Goal: Information Seeking & Learning: Learn about a topic

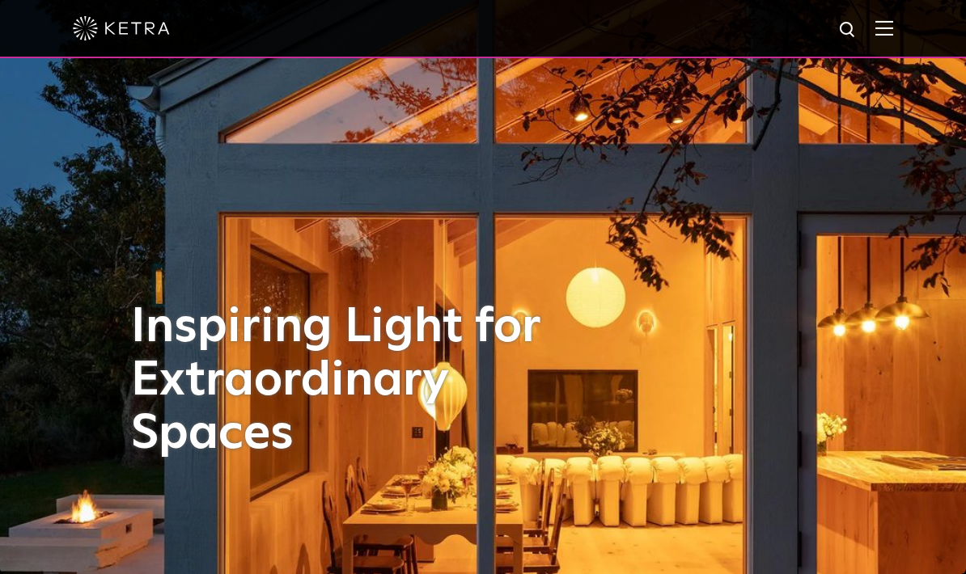
click at [887, 35] on img at bounding box center [884, 27] width 18 height 15
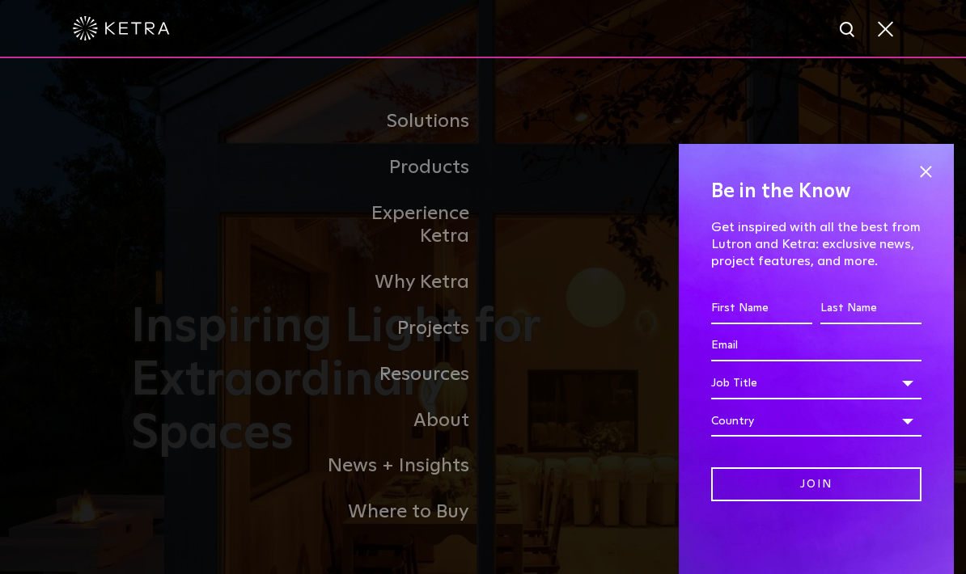
click at [0, 0] on link "Commercial Products" at bounding box center [0, 0] width 0 height 0
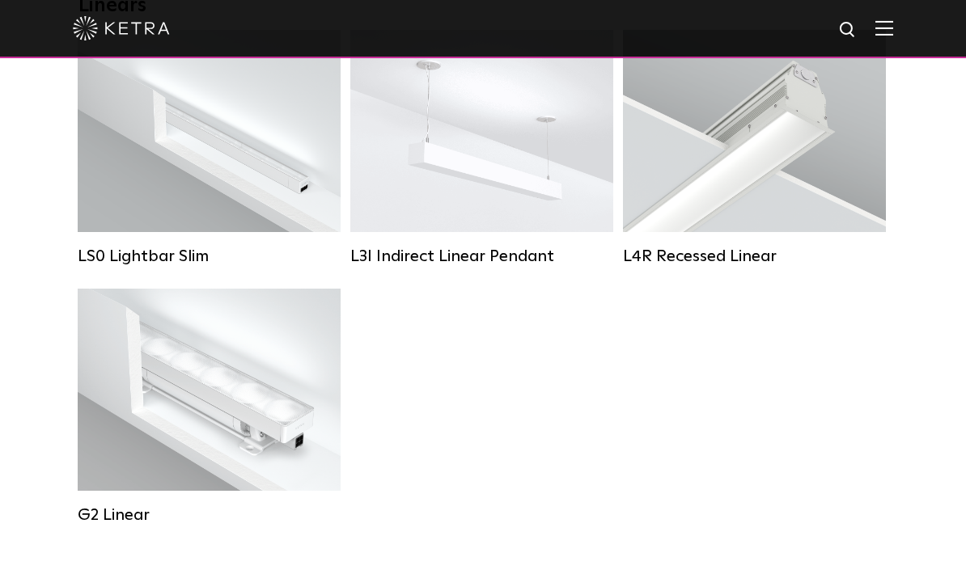
scroll to position [610, 0]
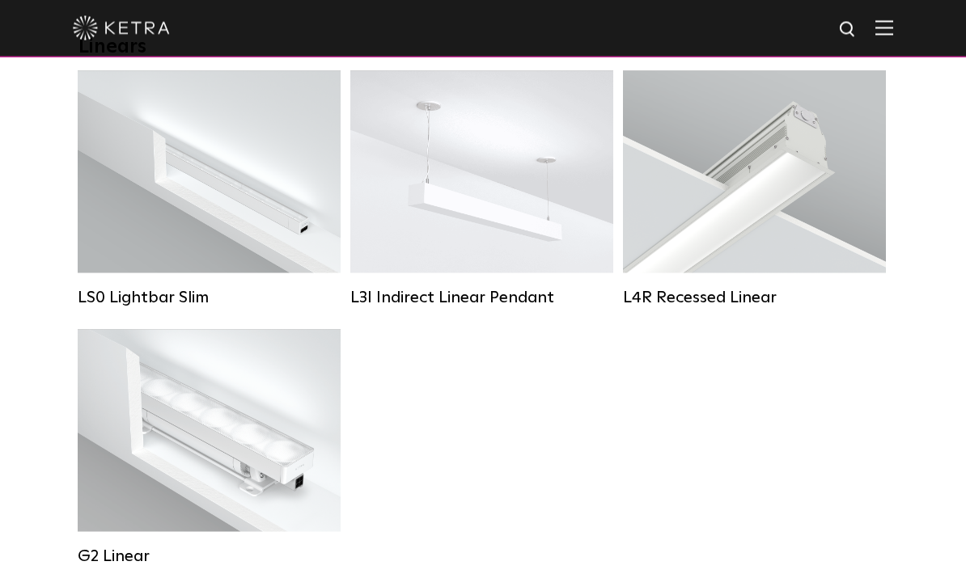
click at [136, 197] on div "Lumen Output: 200 / 350 Colors: White / Black Control: X96 Controller" at bounding box center [209, 172] width 263 height 202
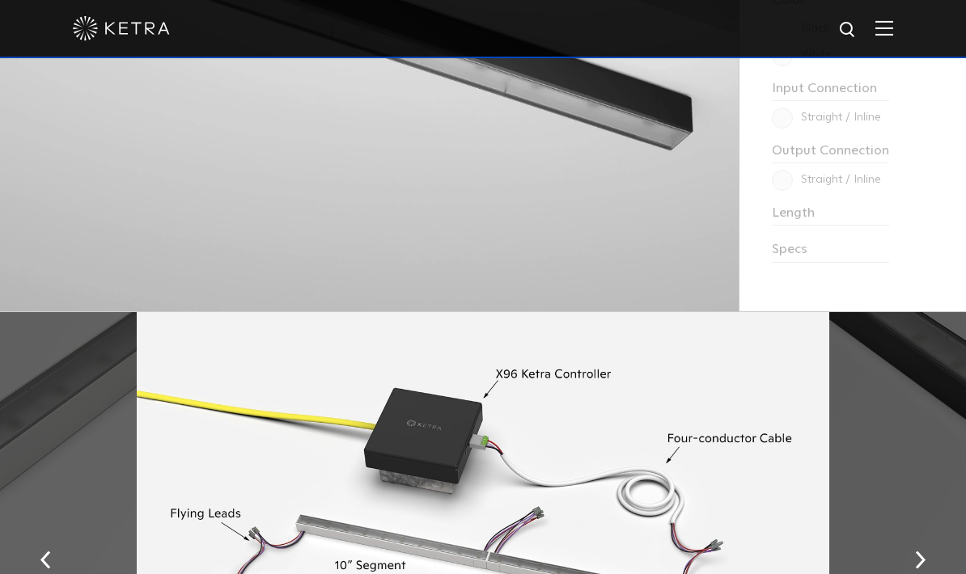
scroll to position [1622, 0]
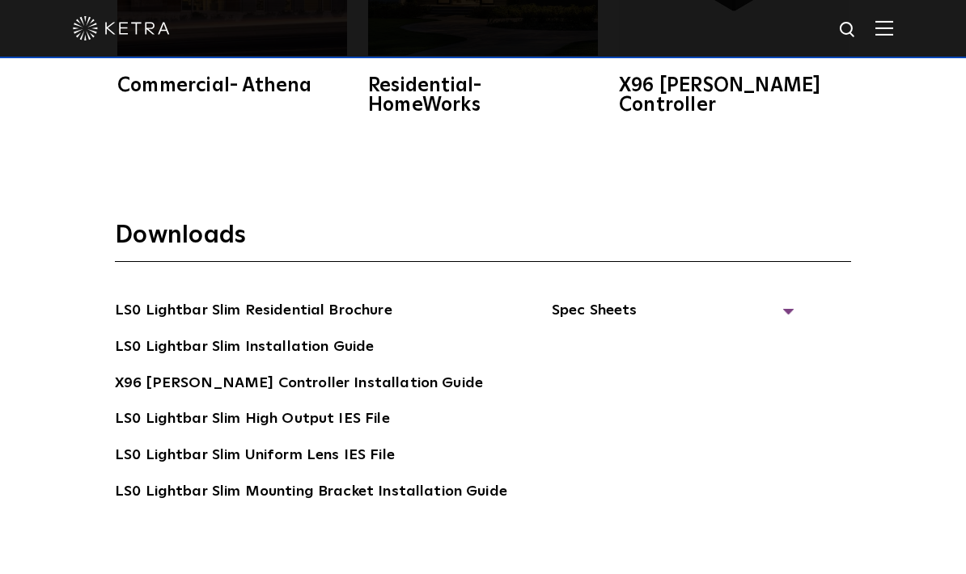
scroll to position [2785, 0]
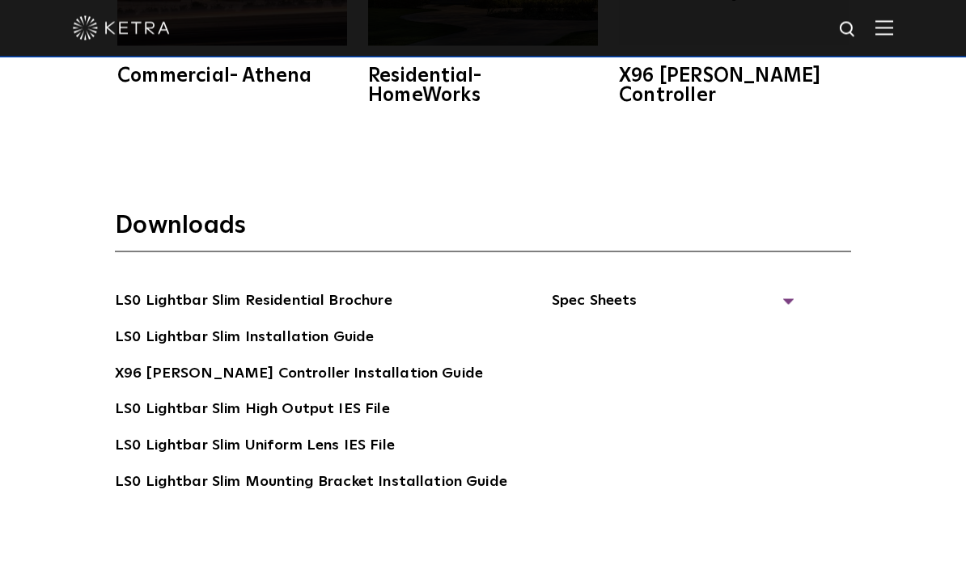
click at [782, 325] on span "Spec Sheets" at bounding box center [673, 308] width 243 height 36
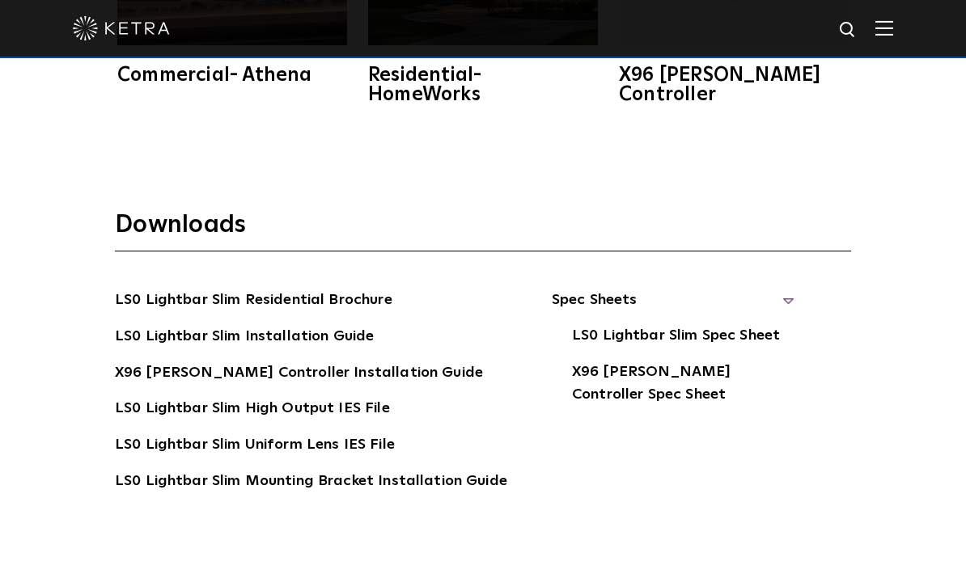
click at [724, 350] on link "LS0 Lightbar Slim Spec Sheet" at bounding box center [676, 337] width 208 height 26
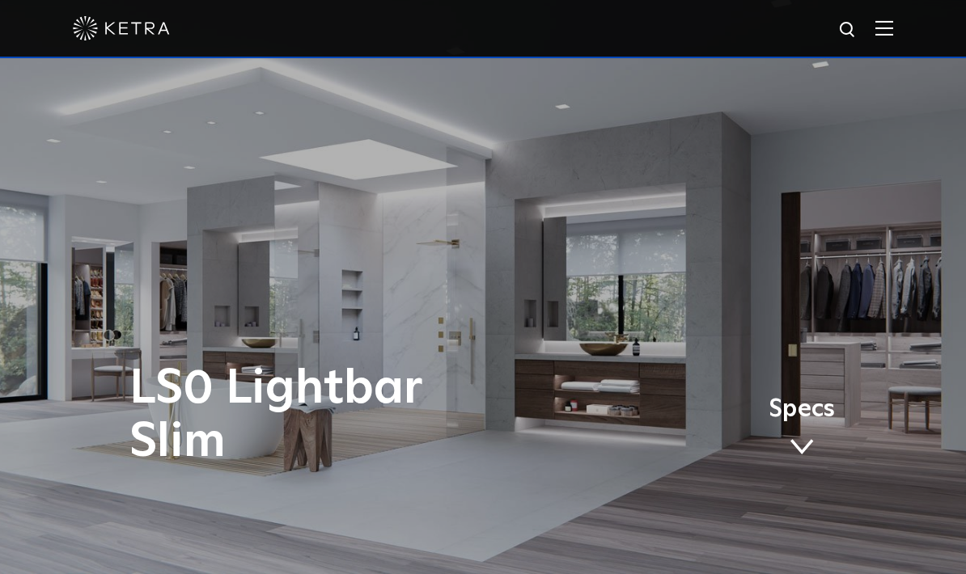
scroll to position [29, 0]
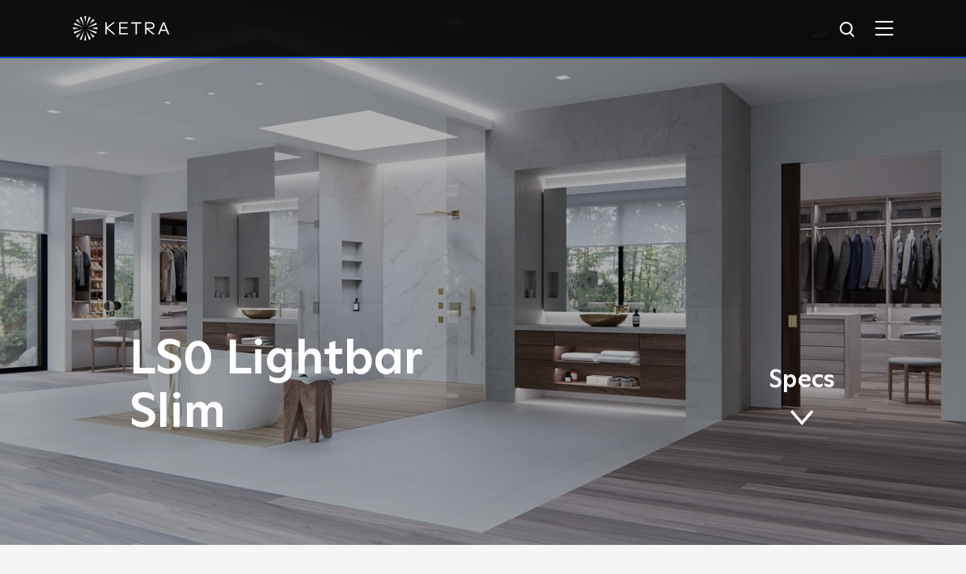
click at [885, 33] on img at bounding box center [884, 27] width 18 height 15
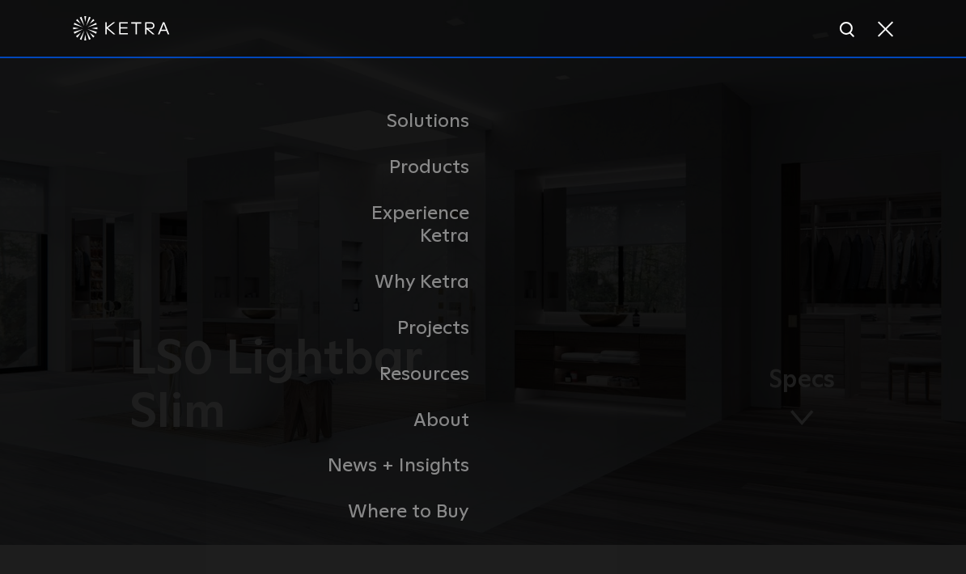
click at [845, 37] on img at bounding box center [848, 30] width 20 height 20
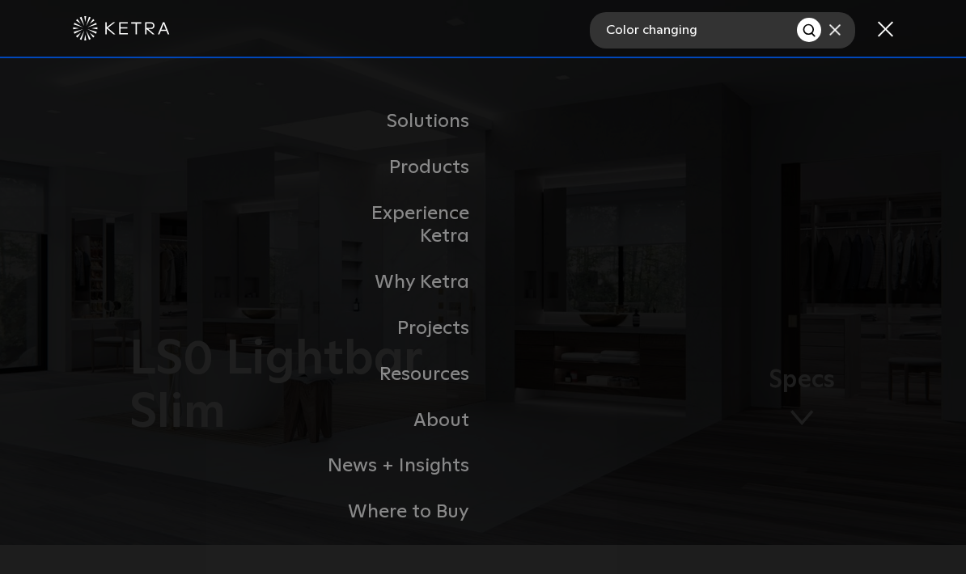
type input "Color changing"
click at [809, 30] on button "Search" at bounding box center [809, 30] width 24 height 24
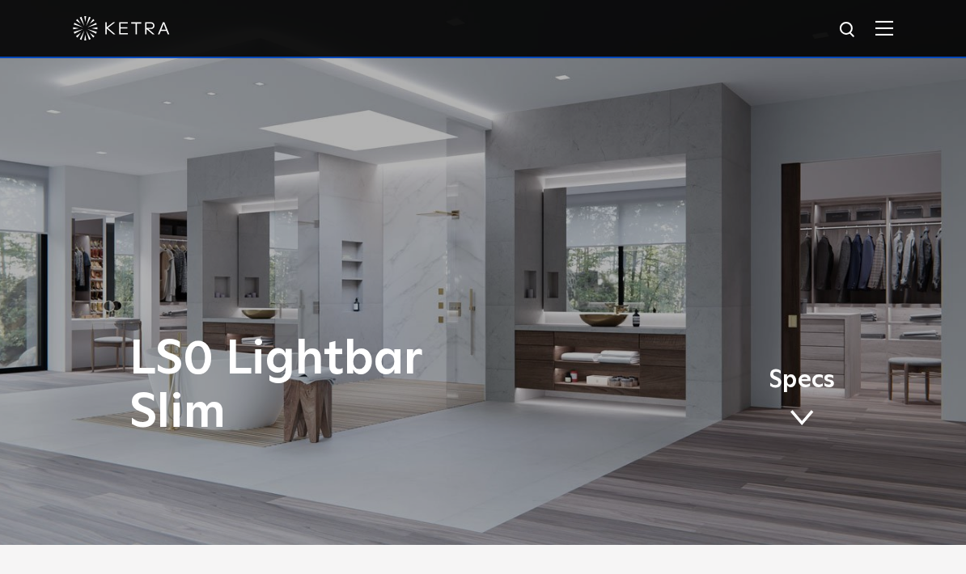
click at [875, 34] on img at bounding box center [884, 27] width 18 height 15
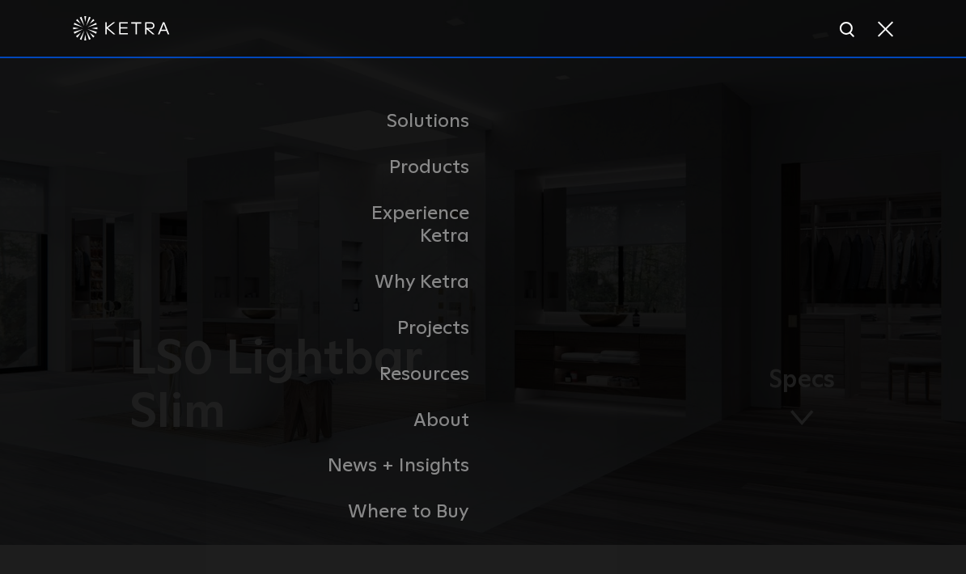
click at [839, 38] on img at bounding box center [848, 30] width 20 height 20
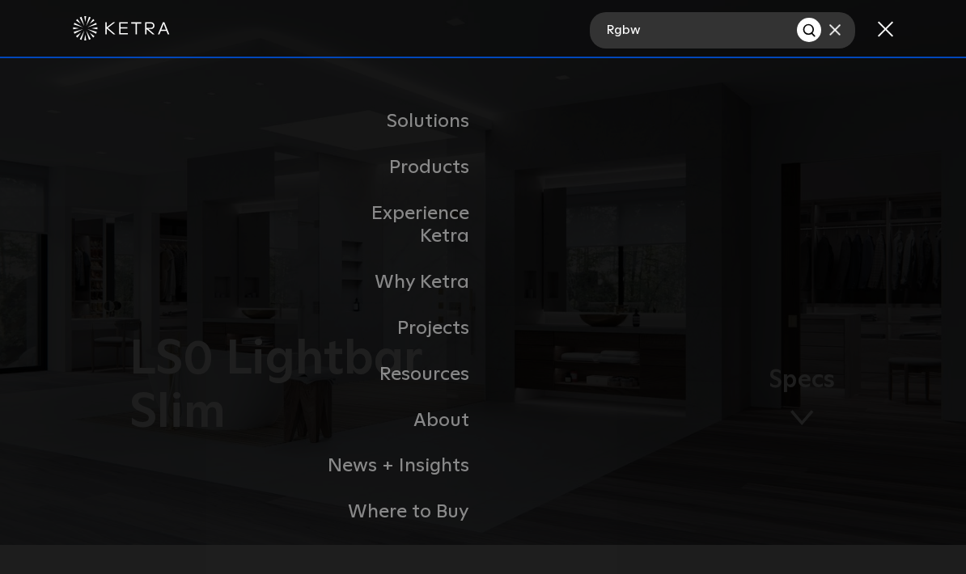
type input "Rgbw"
click at [809, 30] on button "Search" at bounding box center [809, 30] width 24 height 24
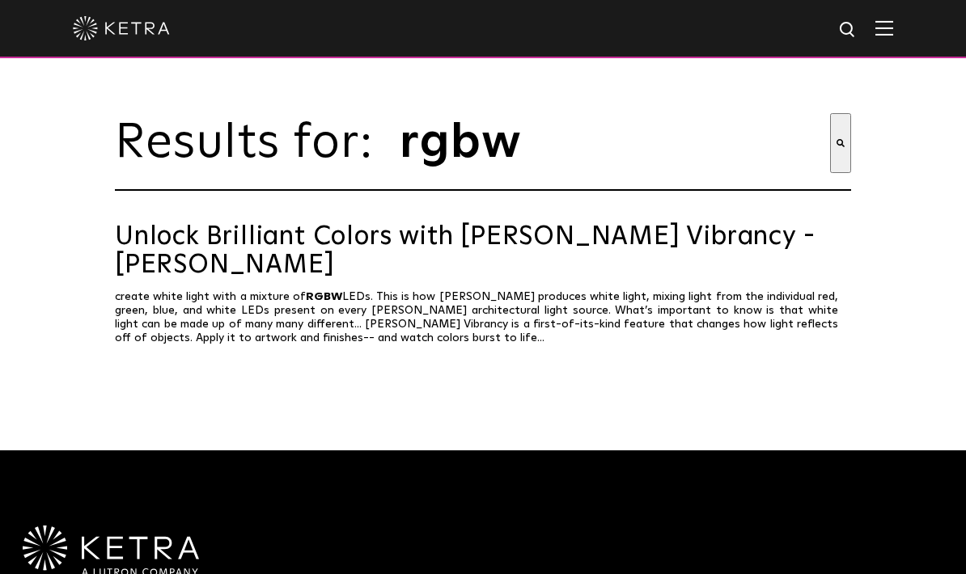
click at [197, 259] on link "Unlock Brilliant Colors with [PERSON_NAME] Vibrancy - [PERSON_NAME]" at bounding box center [483, 251] width 736 height 57
